Goal: Transaction & Acquisition: Purchase product/service

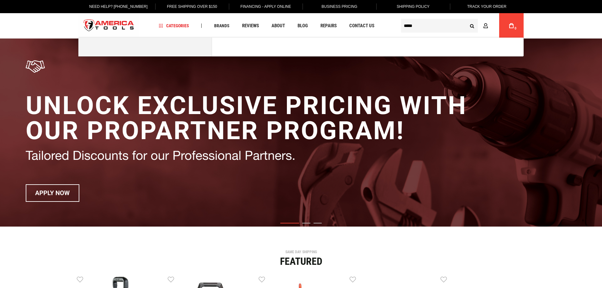
type input "*****"
click at [466, 20] on button "Search" at bounding box center [472, 26] width 12 height 12
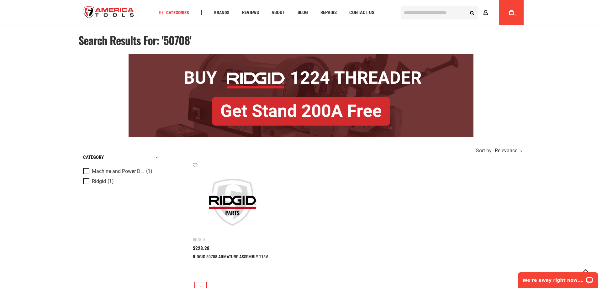
scroll to position [32, 0]
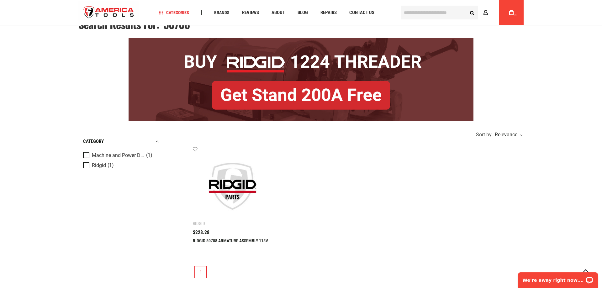
click at [239, 201] on img at bounding box center [232, 186] width 67 height 67
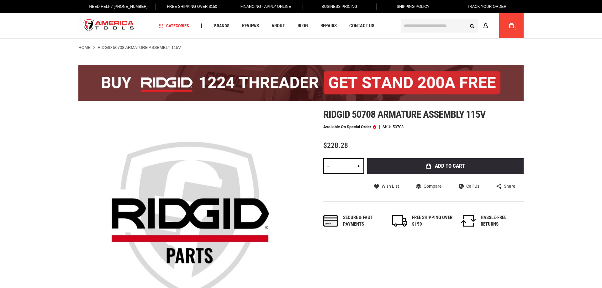
click at [350, 165] on input "*" at bounding box center [343, 166] width 41 height 16
type input "*"
click at [350, 165] on input "*" at bounding box center [343, 166] width 41 height 16
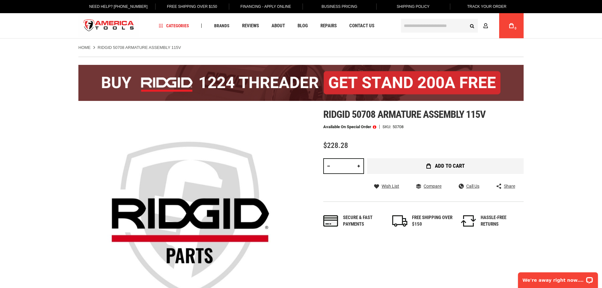
click at [416, 161] on button "Add to Cart" at bounding box center [445, 166] width 156 height 16
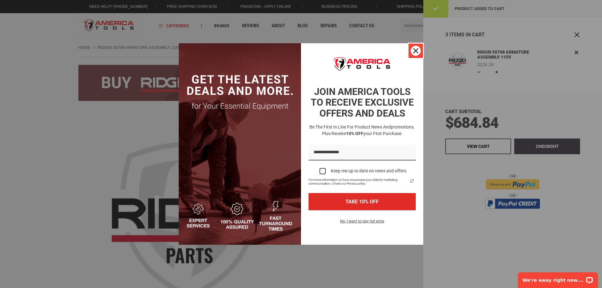
click at [415, 48] on icon "close icon" at bounding box center [415, 50] width 5 height 5
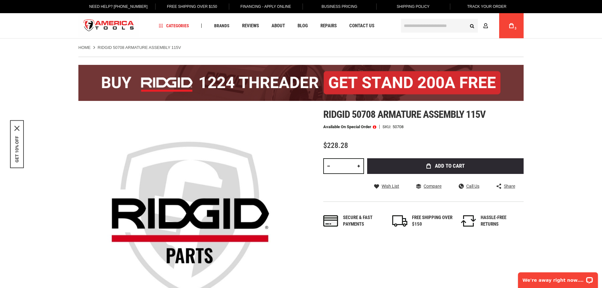
click at [514, 30] on span "3" at bounding box center [515, 29] width 4 height 4
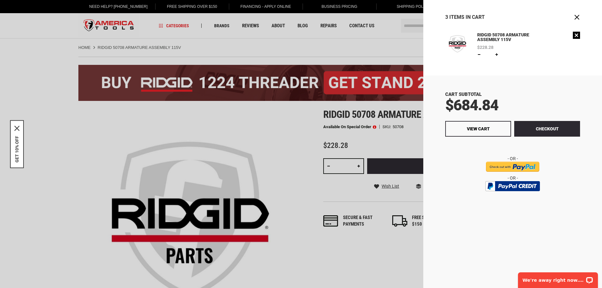
click at [577, 36] on link "Remove" at bounding box center [576, 35] width 7 height 7
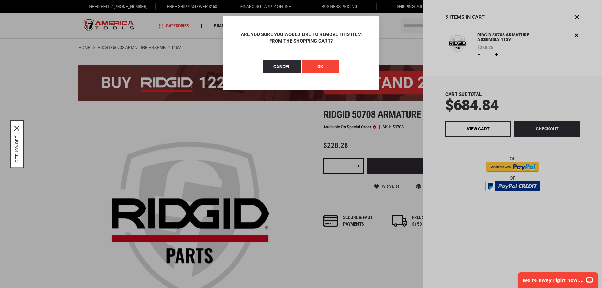
click at [307, 68] on button "OK" at bounding box center [321, 67] width 38 height 13
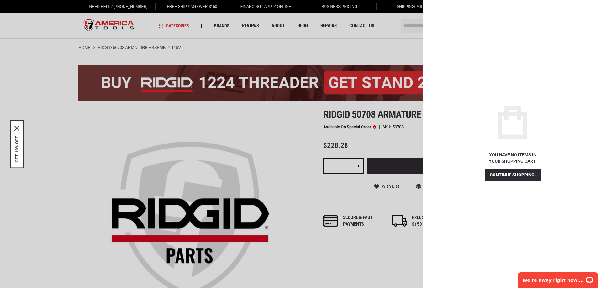
click at [281, 135] on div at bounding box center [301, 144] width 602 height 288
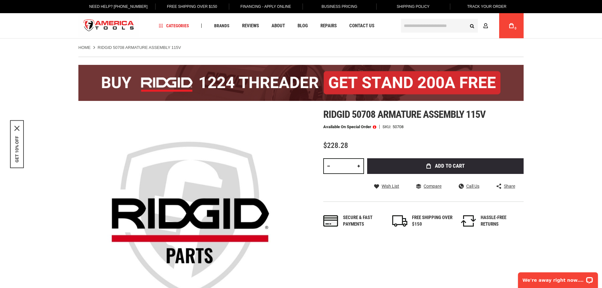
click at [427, 28] on input "text" at bounding box center [439, 26] width 77 height 14
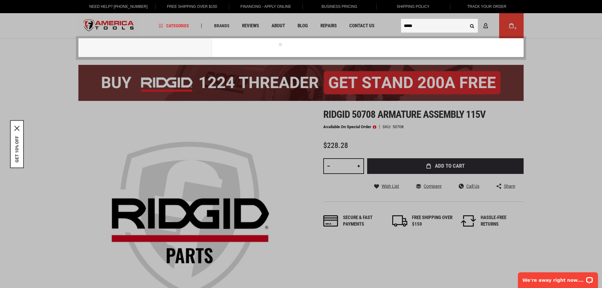
type input "*****"
click at [466, 20] on button "Search" at bounding box center [472, 26] width 12 height 12
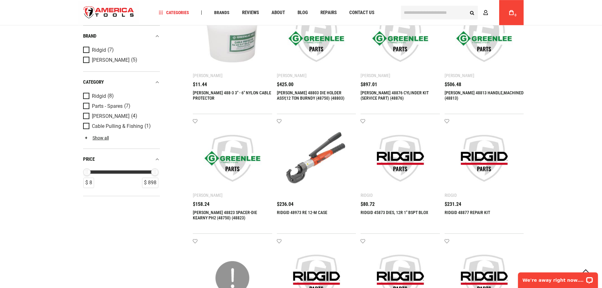
scroll to position [224, 0]
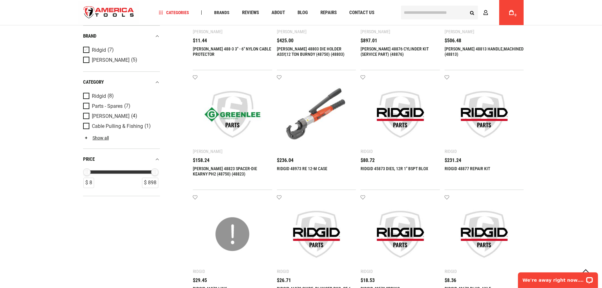
click at [89, 48] on span "Product Filters" at bounding box center [87, 49] width 9 height 7
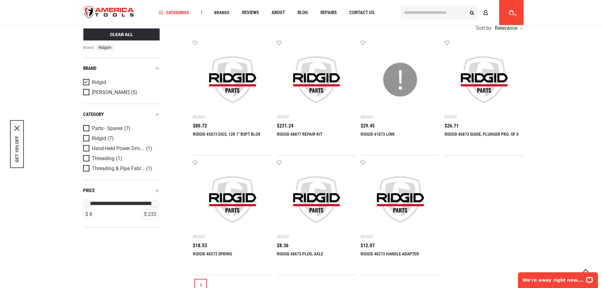
scroll to position [0, 0]
